Goal: Find specific page/section: Find specific page/section

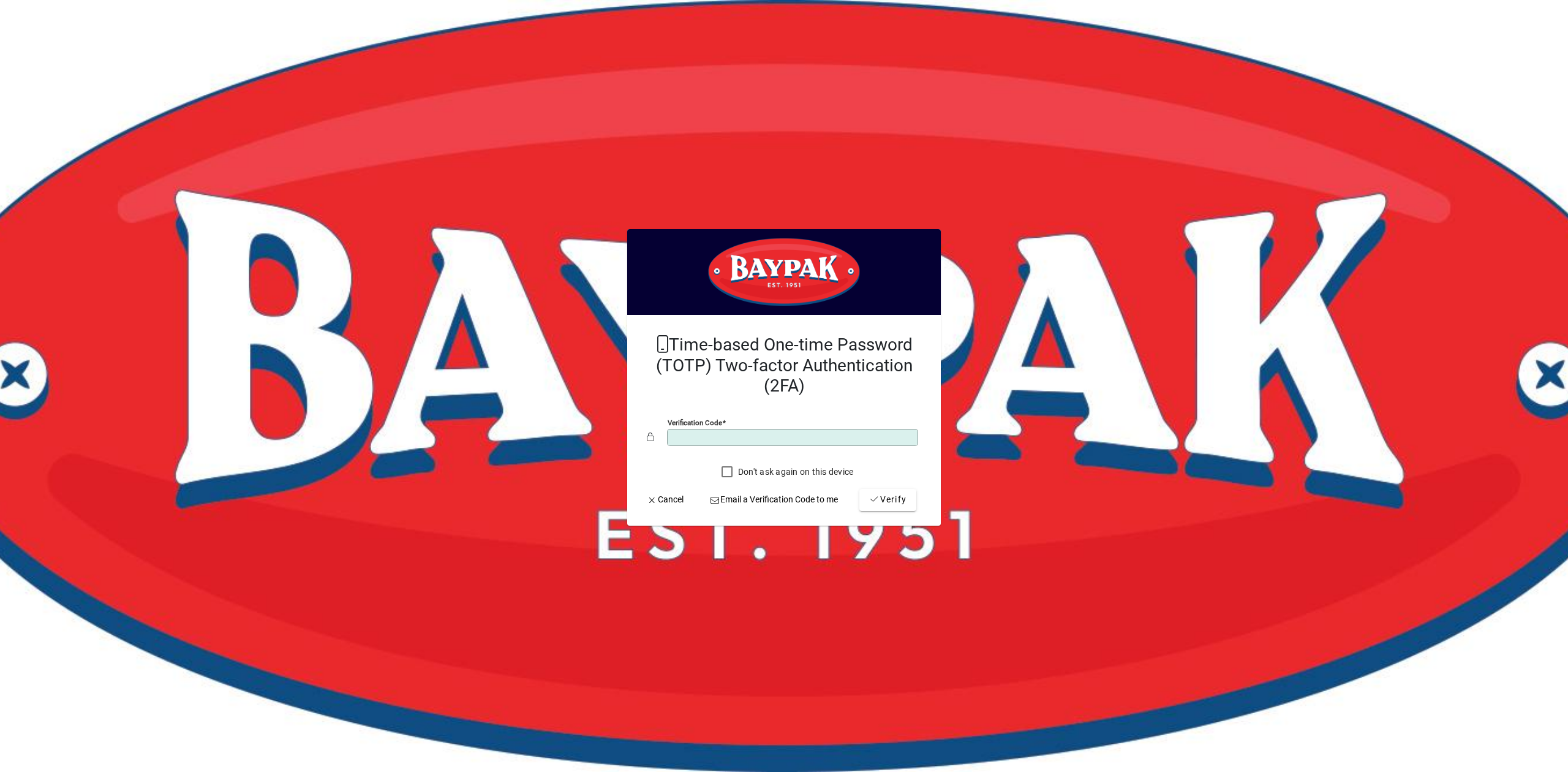
type input "******"
click at [885, 503] on span "Verify" at bounding box center [888, 499] width 37 height 13
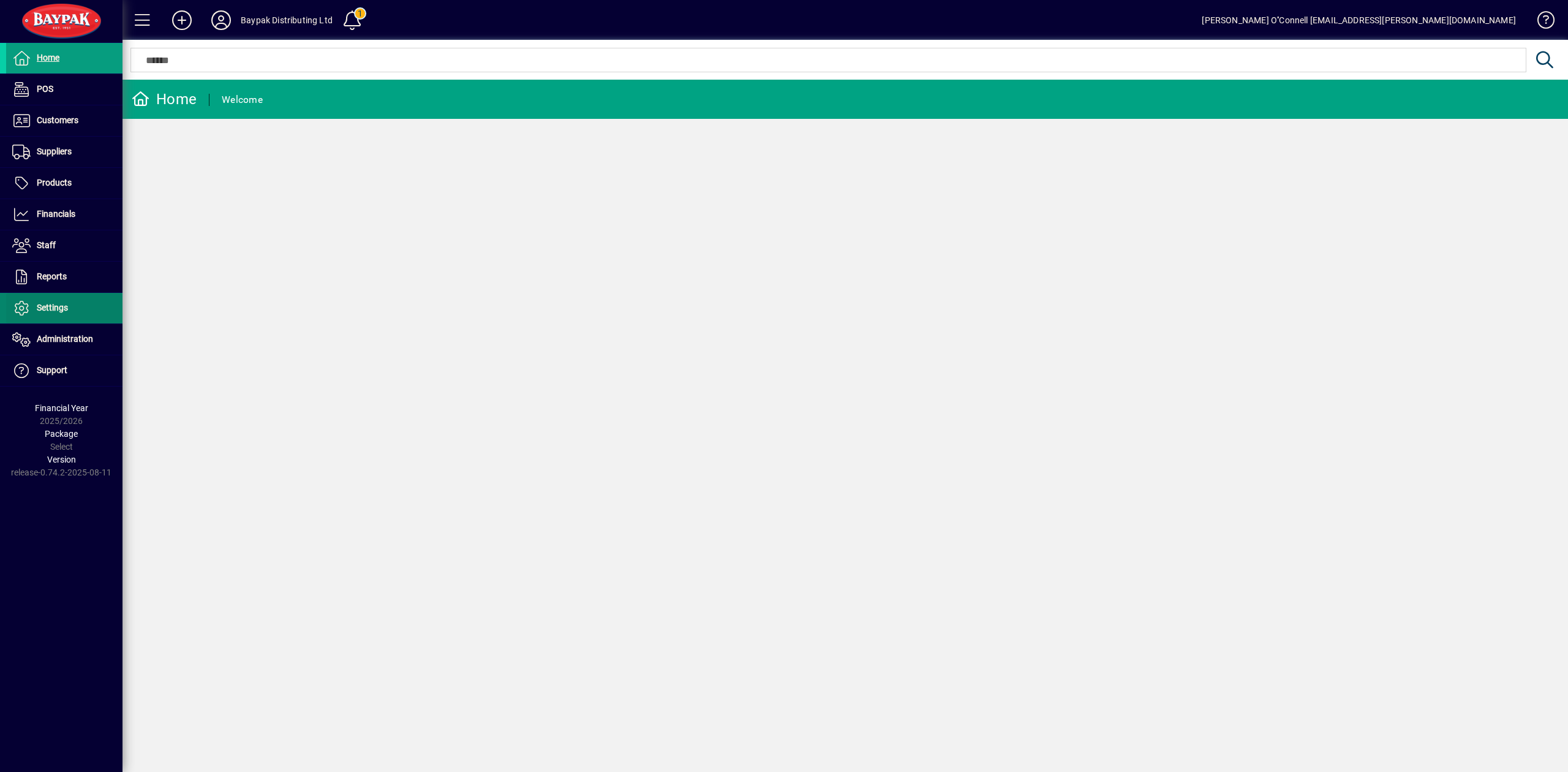
click at [58, 308] on span "Settings" at bounding box center [52, 307] width 31 height 10
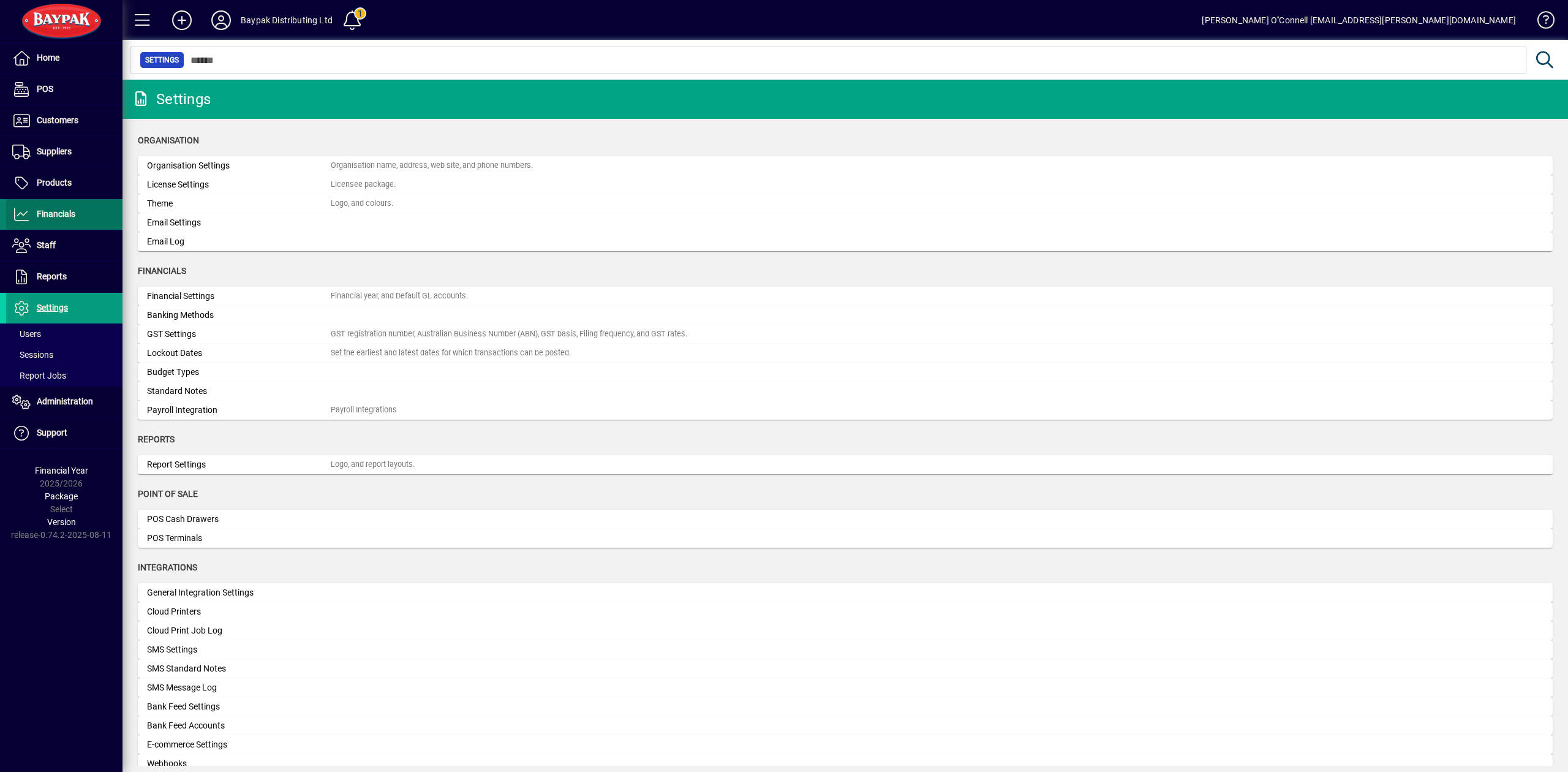
click at [54, 201] on span at bounding box center [65, 214] width 117 height 29
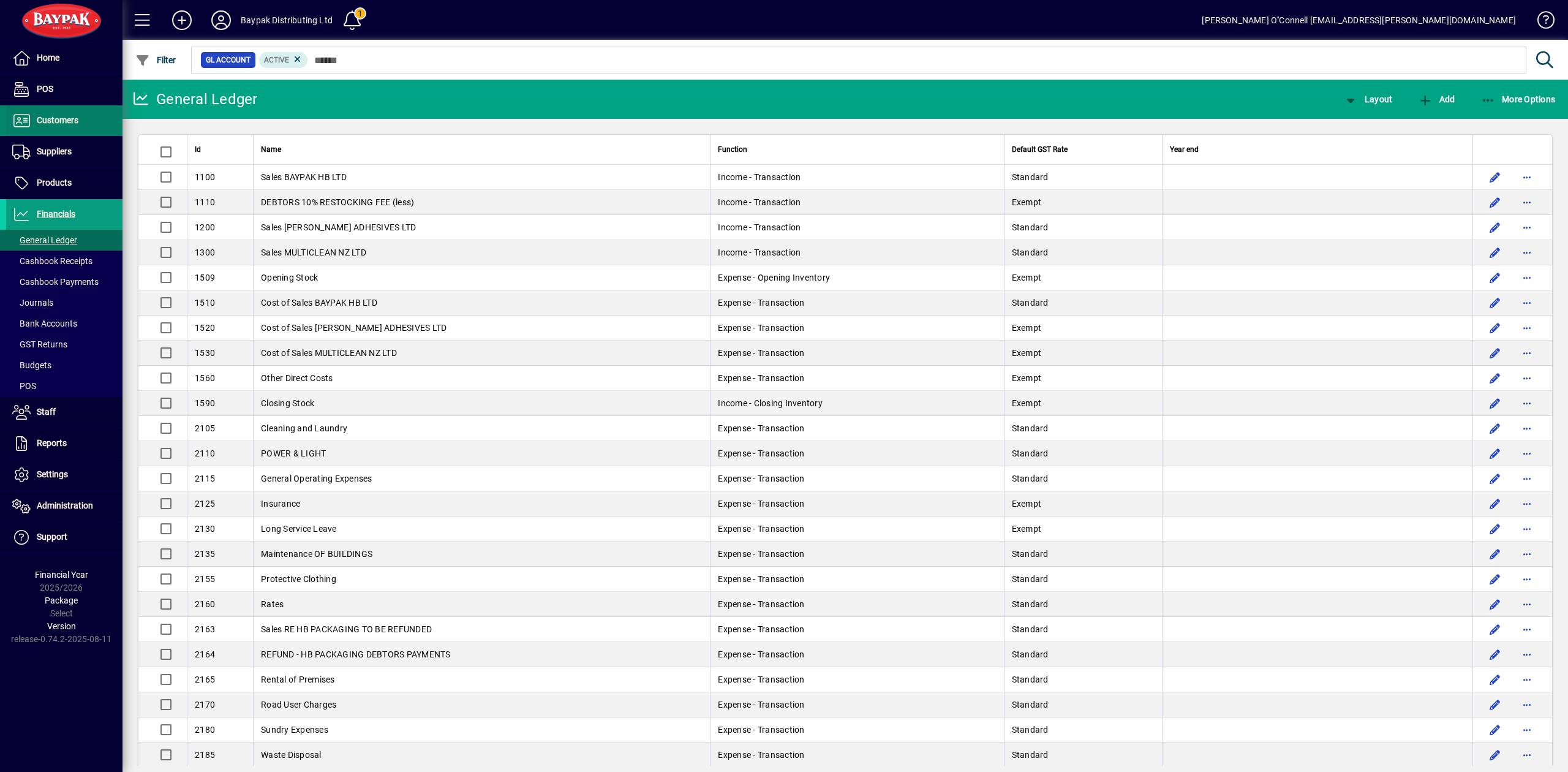
click at [62, 113] on span "Customers" at bounding box center [42, 121] width 72 height 15
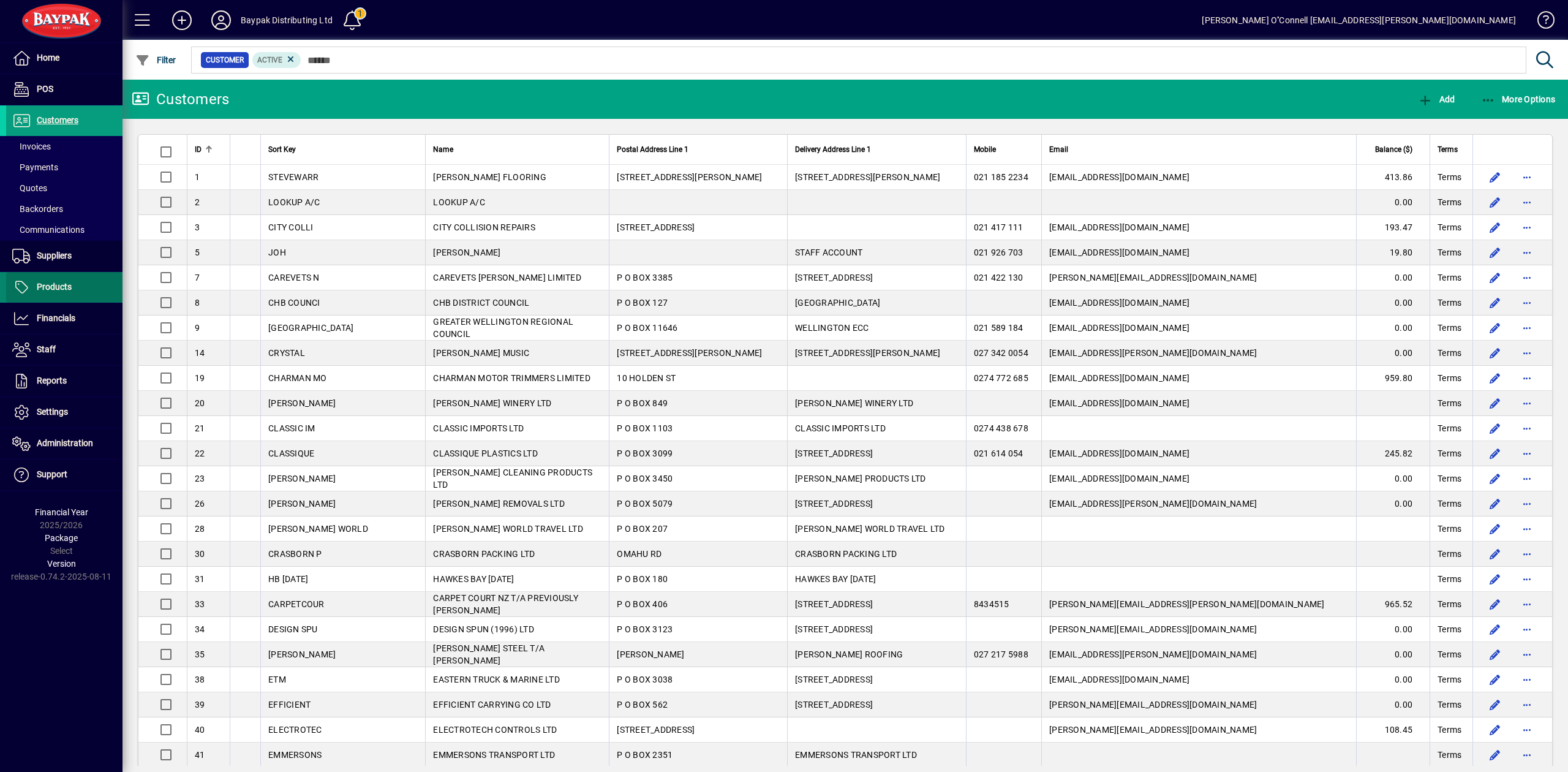
click at [54, 288] on span "Products" at bounding box center [54, 287] width 35 height 10
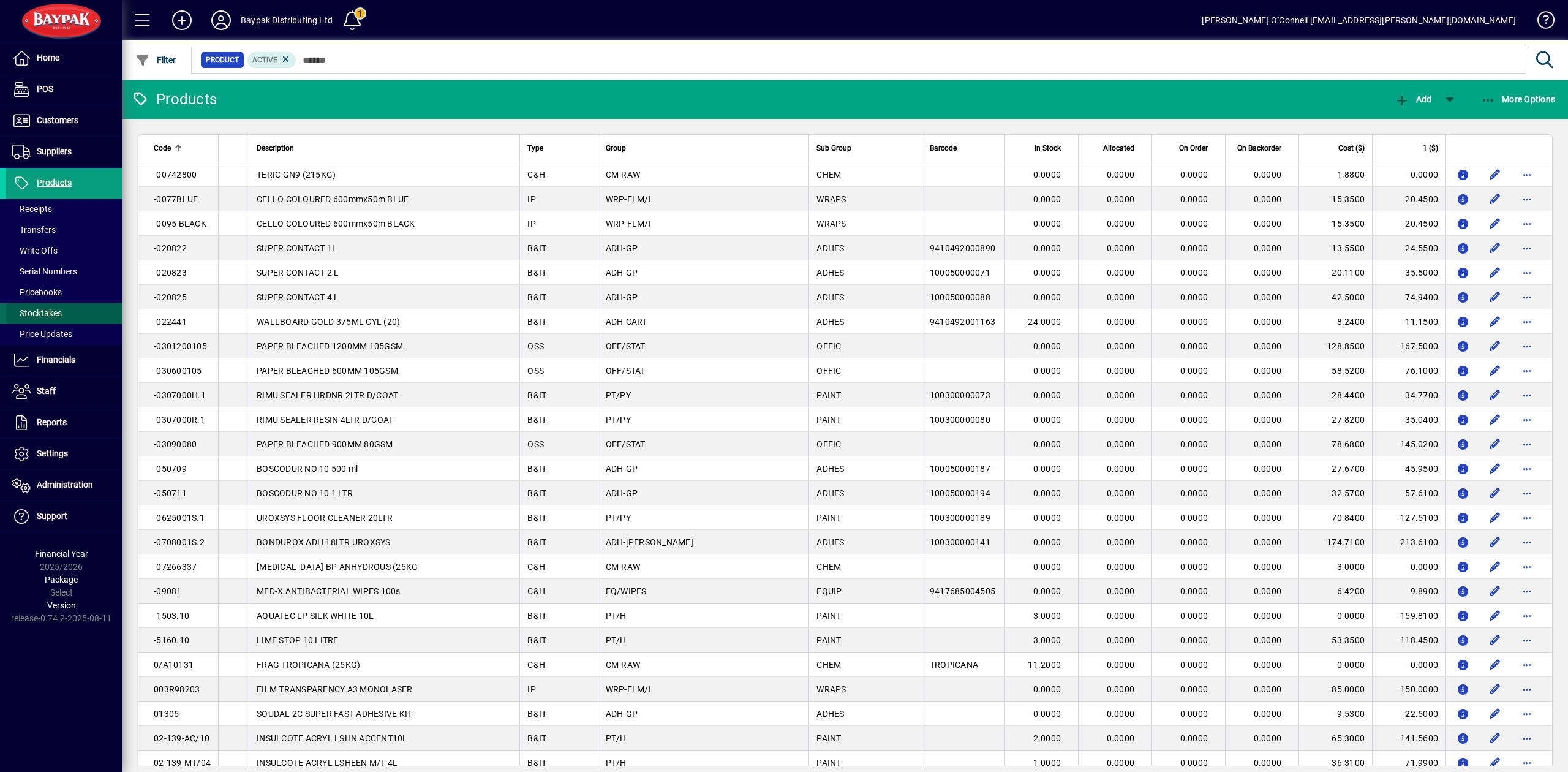
click at [46, 314] on span "Stocktakes" at bounding box center [37, 313] width 49 height 10
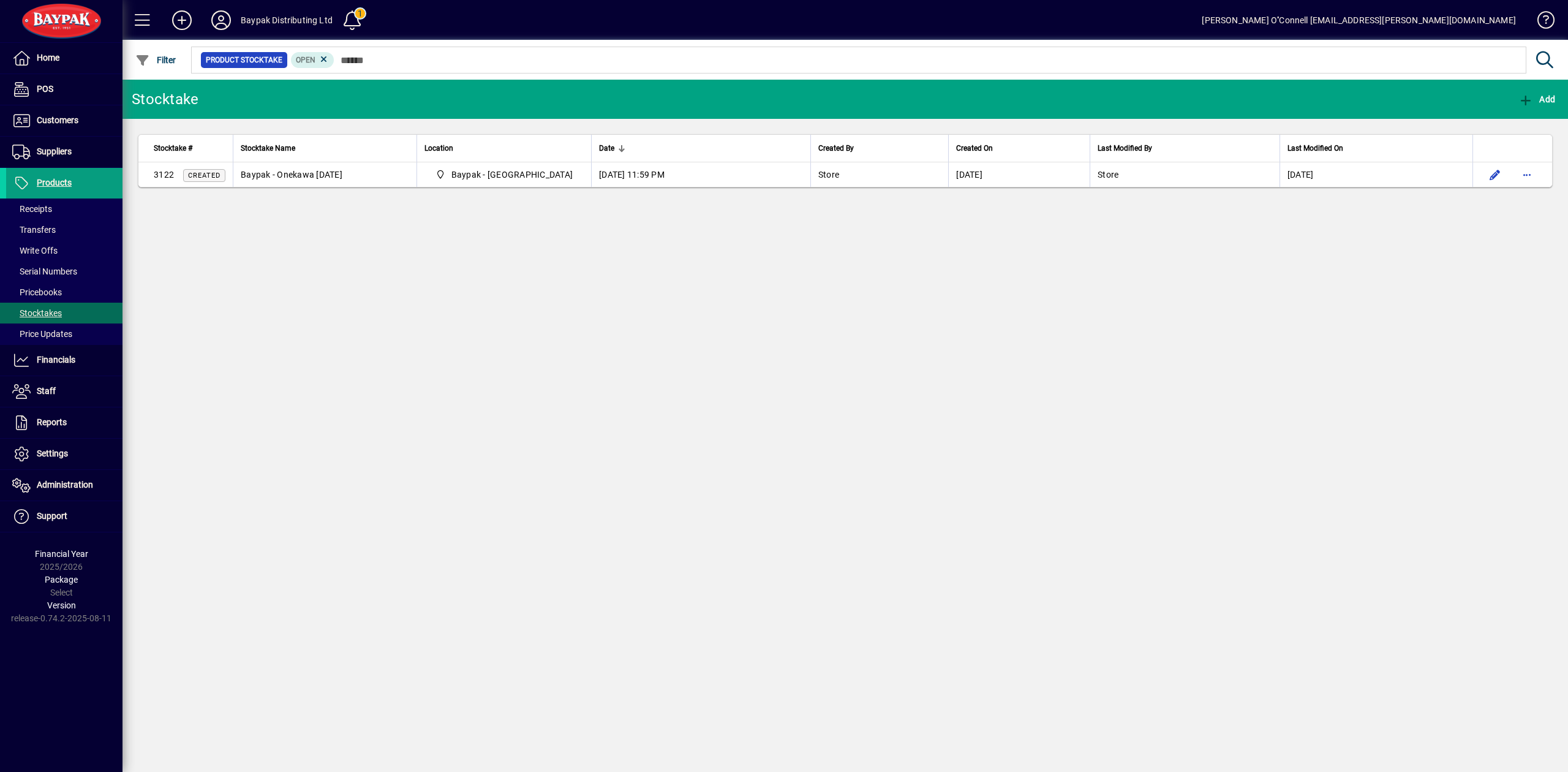
click at [284, 299] on div "Stocktake Add Stocktake # Stocktake Name Location Date Created By Created On La…" at bounding box center [845, 426] width 1446 height 692
click at [236, 16] on span at bounding box center [221, 21] width 39 height 29
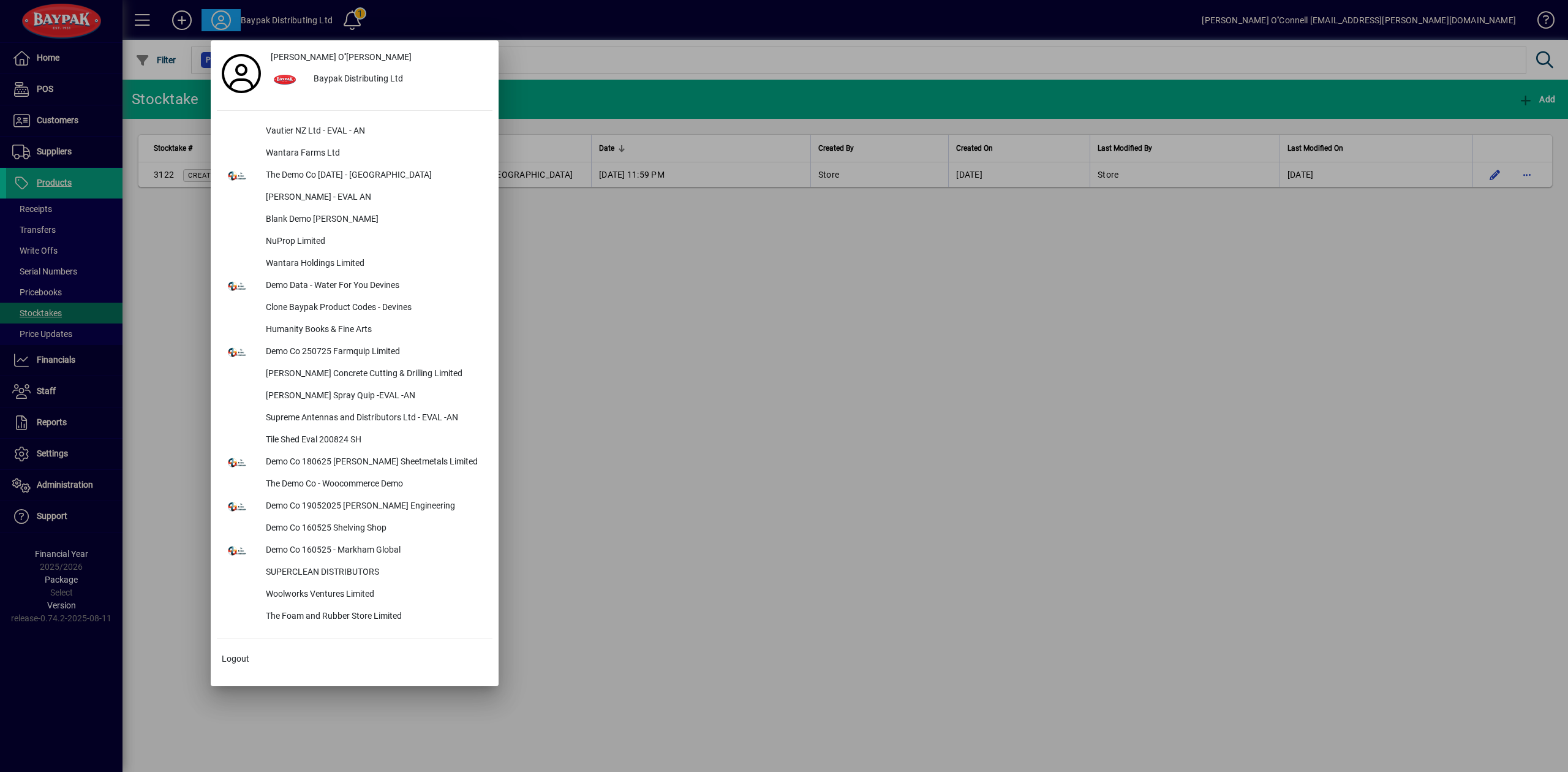
click at [762, 436] on div at bounding box center [784, 386] width 1568 height 772
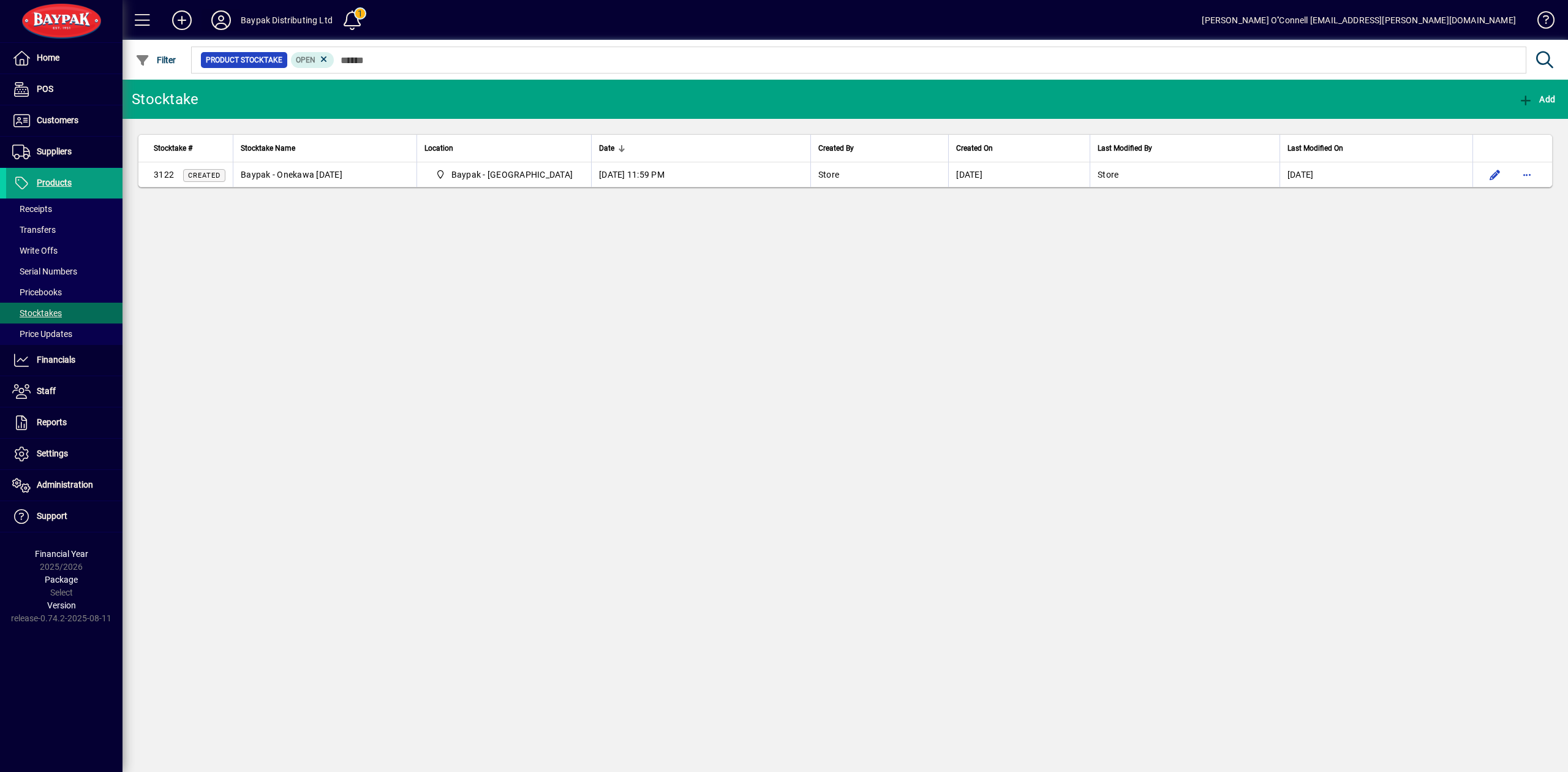
click at [229, 12] on icon at bounding box center [221, 20] width 24 height 20
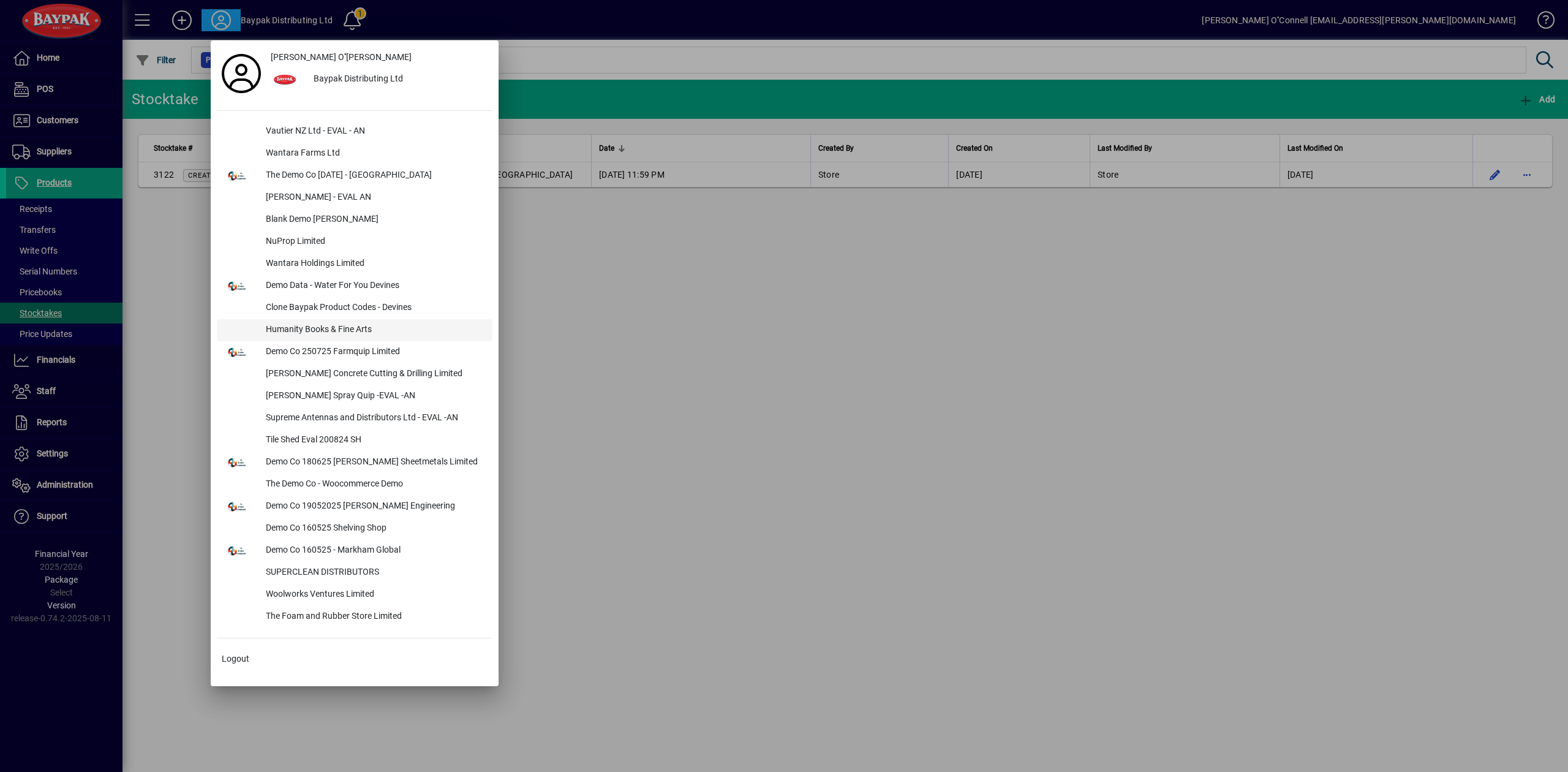
click at [337, 328] on div "Humanity Books & Fine Arts" at bounding box center [374, 330] width 237 height 22
